Goal: Navigation & Orientation: Find specific page/section

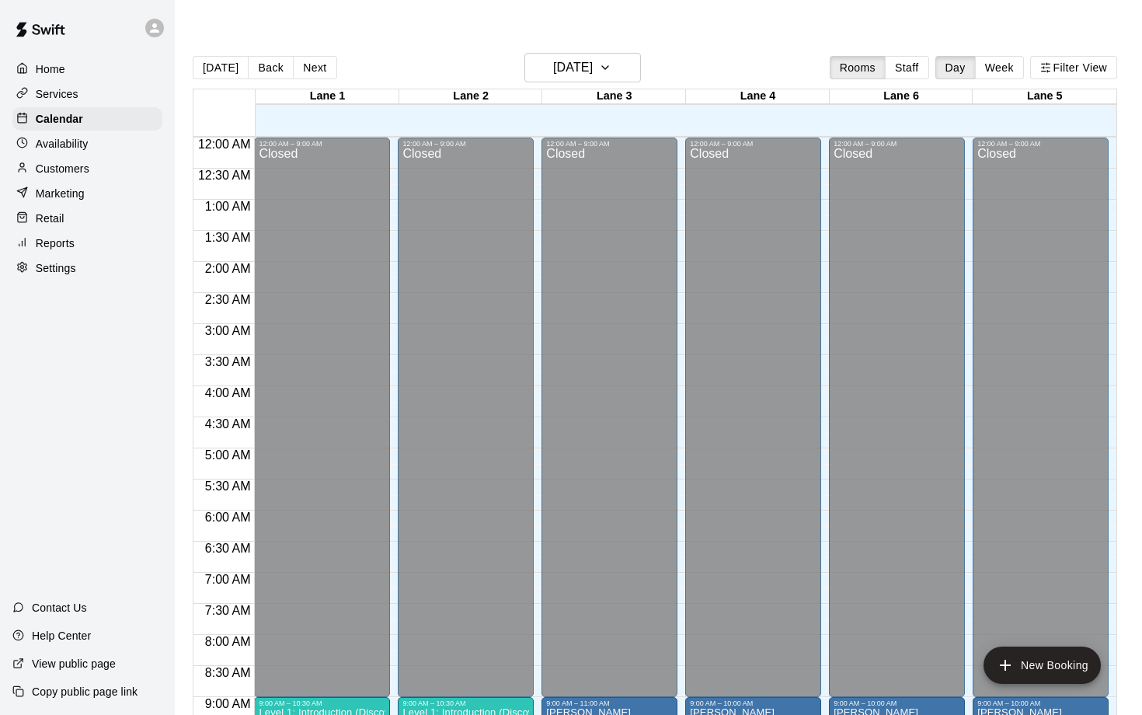
scroll to position [854, 0]
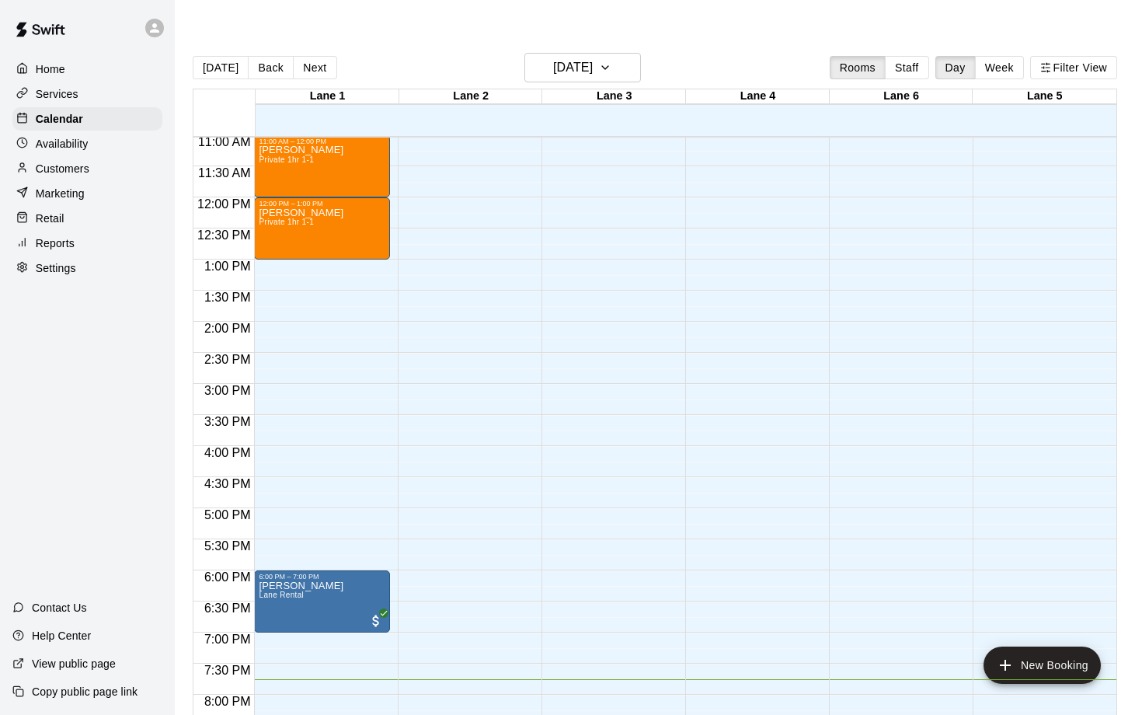
scroll to position [25, 0]
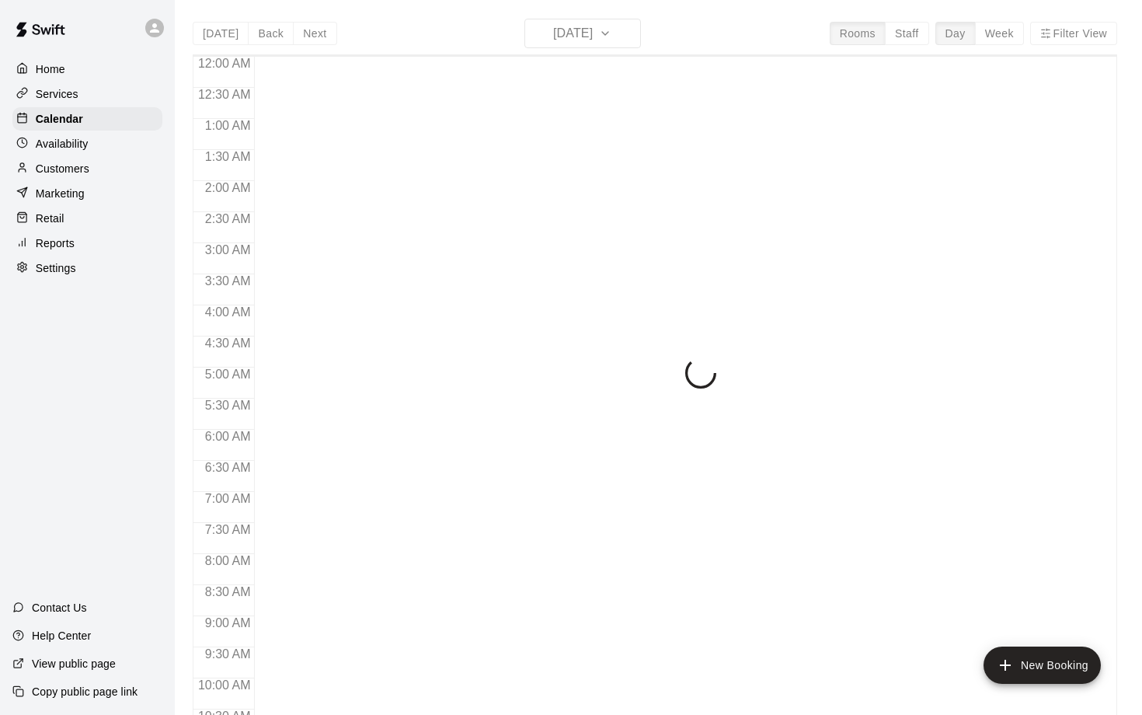
scroll to position [816, 0]
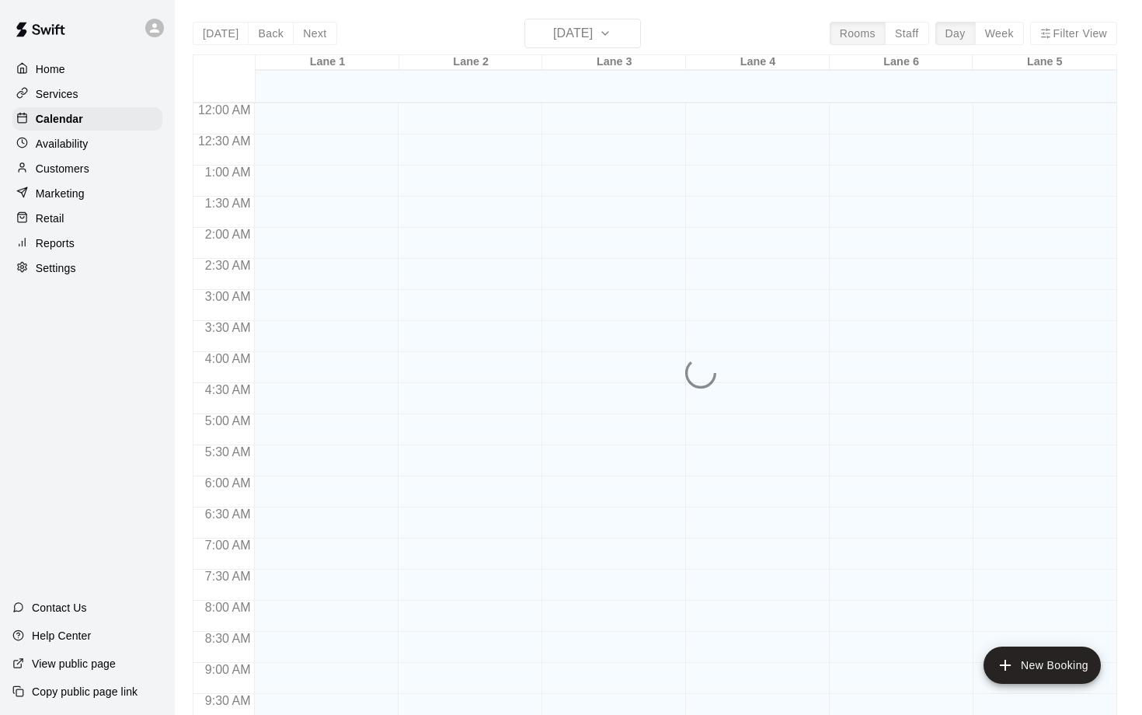
scroll to position [816, 0]
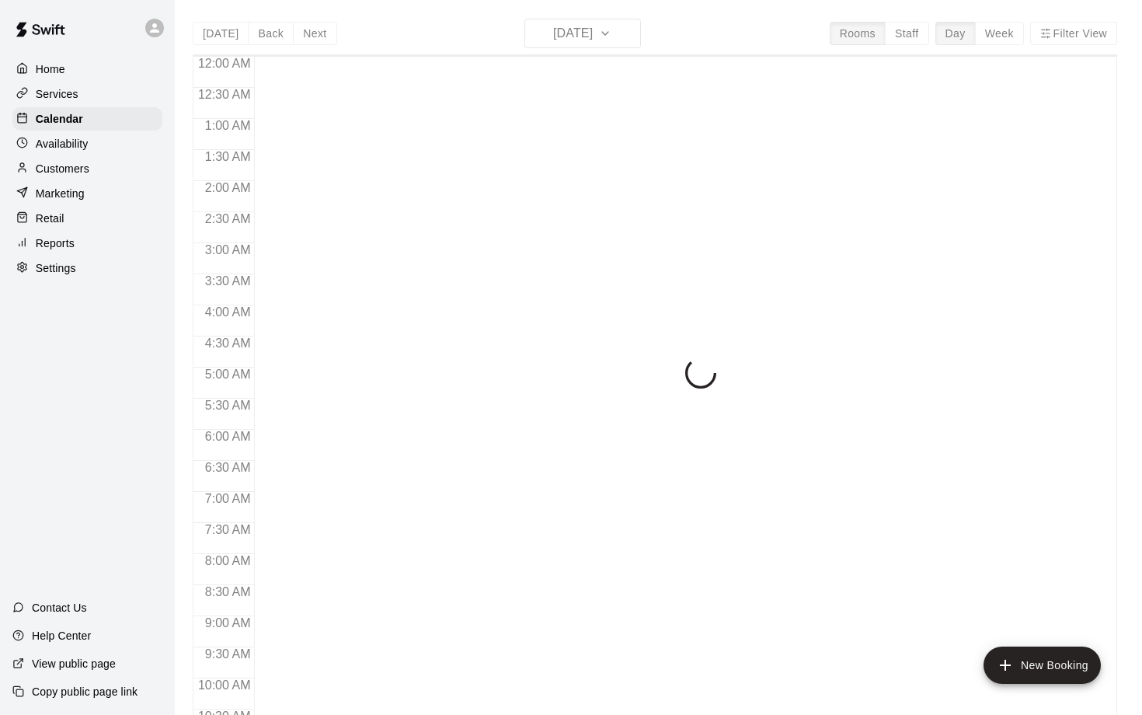
scroll to position [816, 0]
